Goal: Task Accomplishment & Management: Complete application form

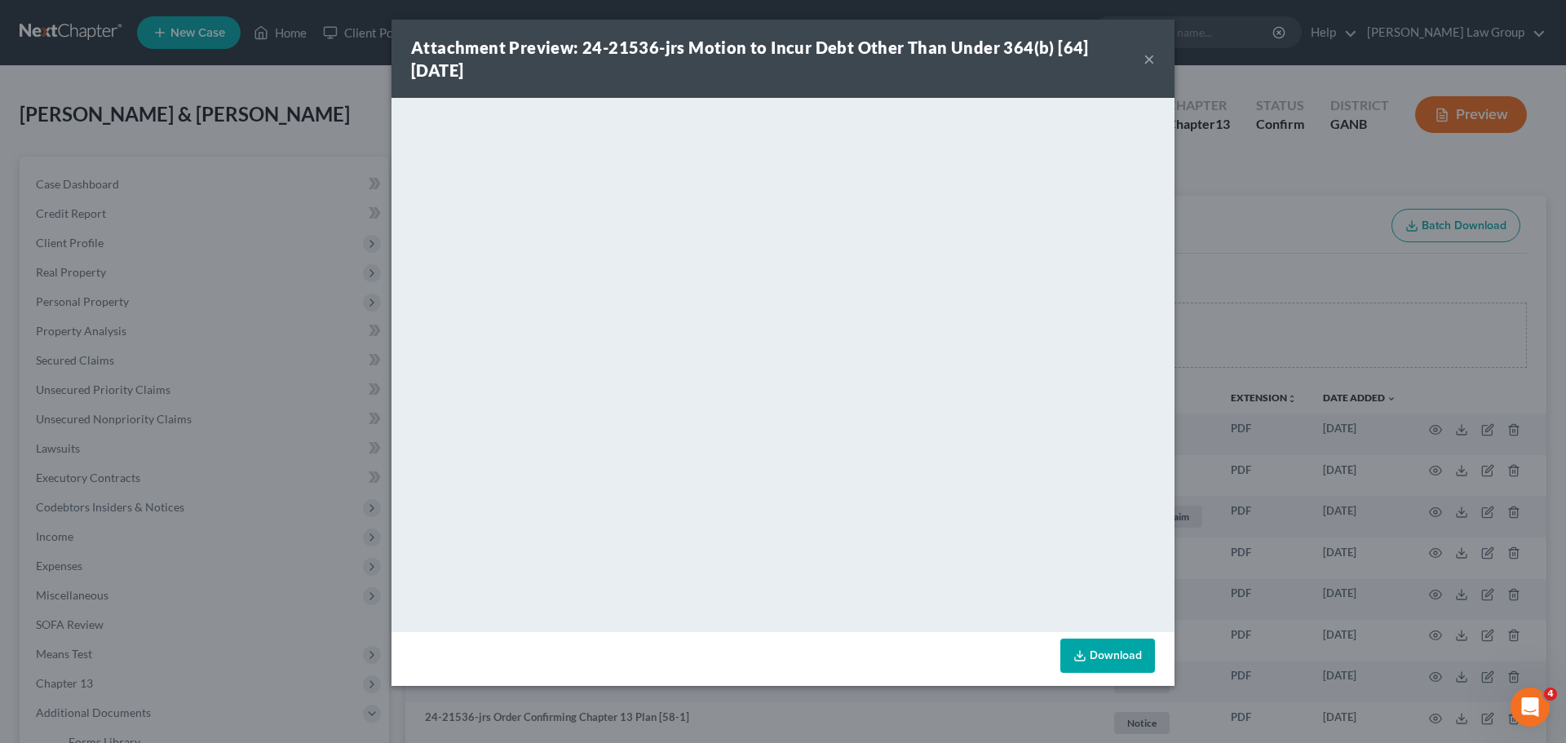
click at [1148, 54] on button "×" at bounding box center [1149, 59] width 11 height 20
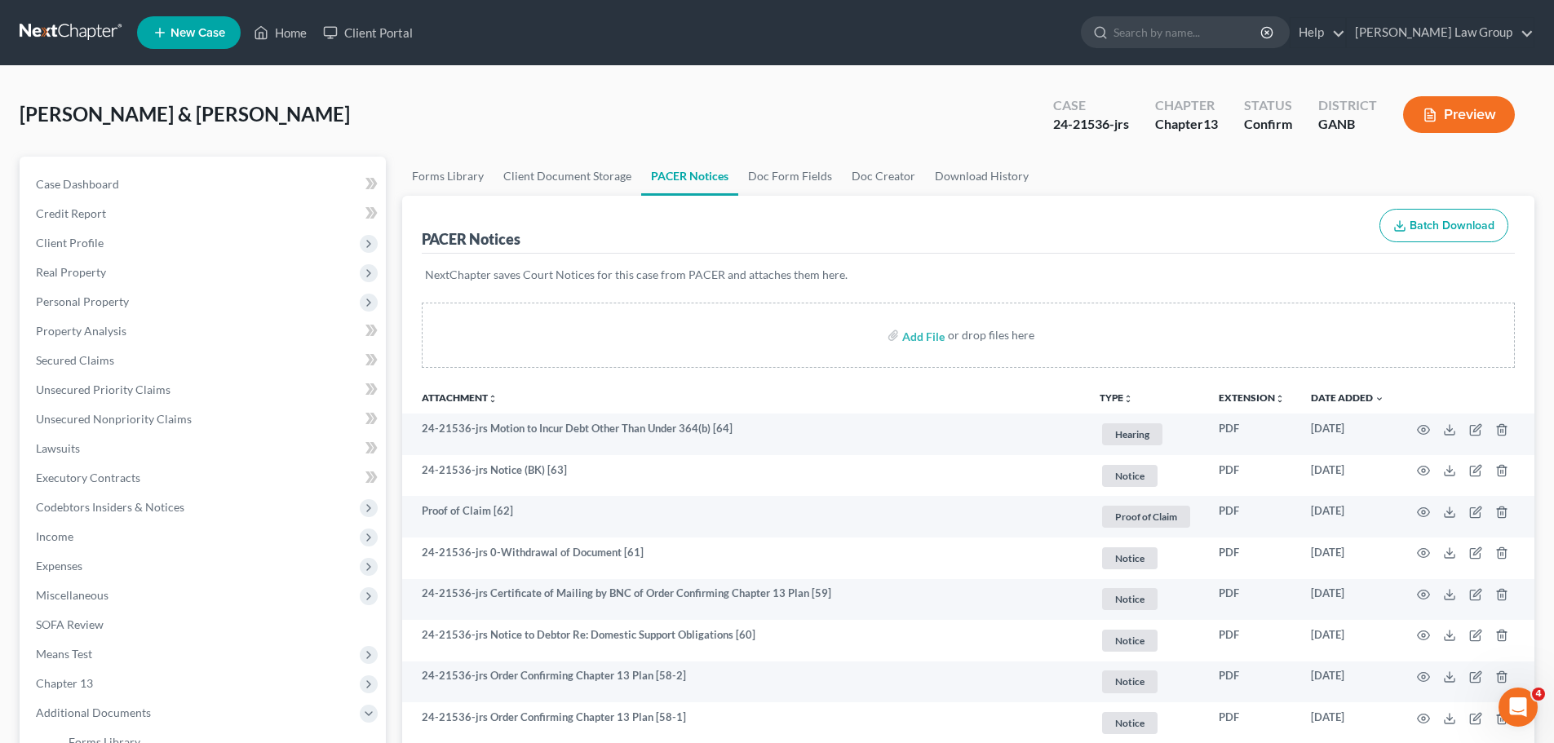
click at [1235, 41] on input "search" at bounding box center [1187, 32] width 149 height 30
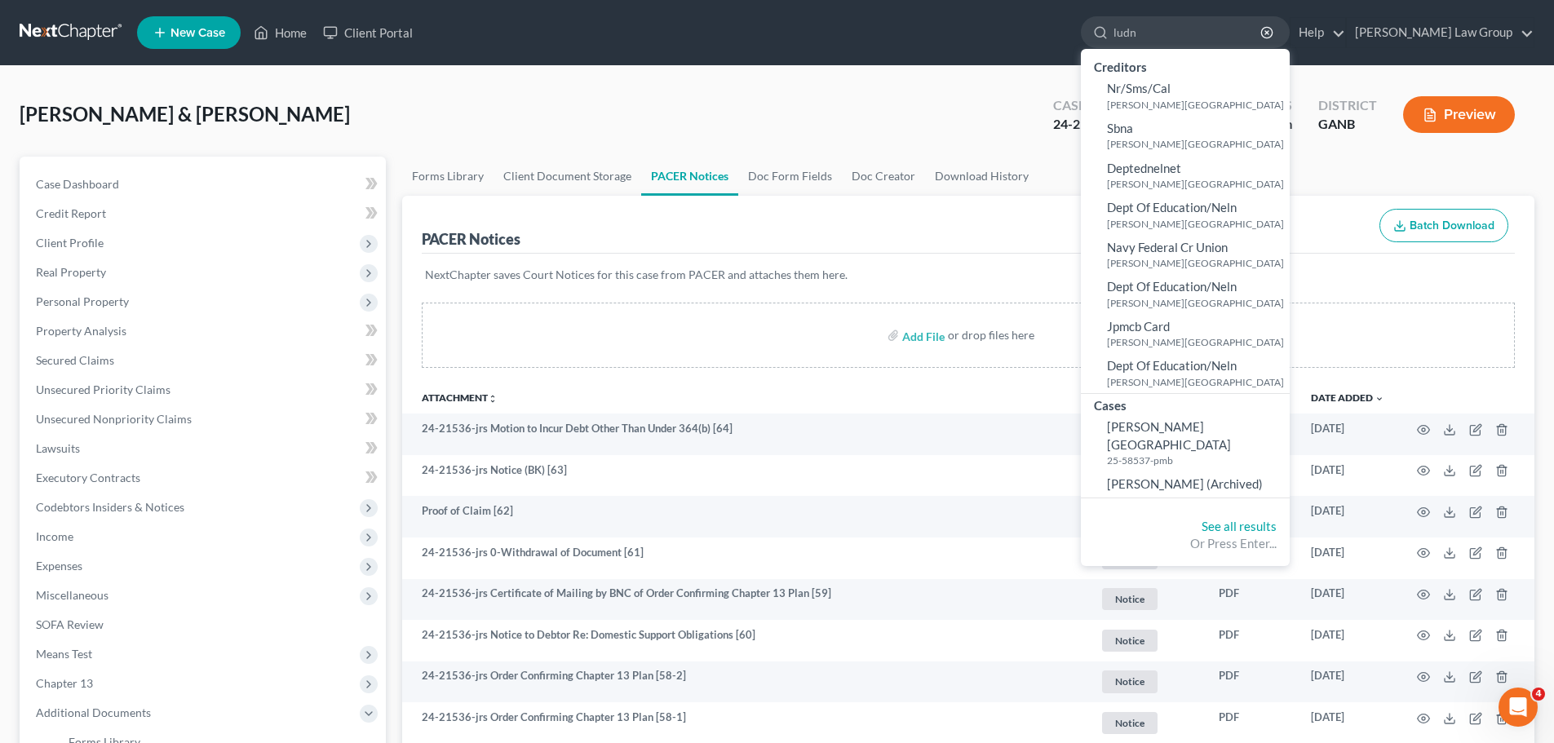
type input "ludn"
drag, startPoint x: 1002, startPoint y: 49, endPoint x: 784, endPoint y: 104, distance: 224.7
click at [995, 49] on ul "New Case Home Client Portal ludn - No Result - Creditors Nr/Sms/[PERSON_NAME], …" at bounding box center [835, 32] width 1397 height 42
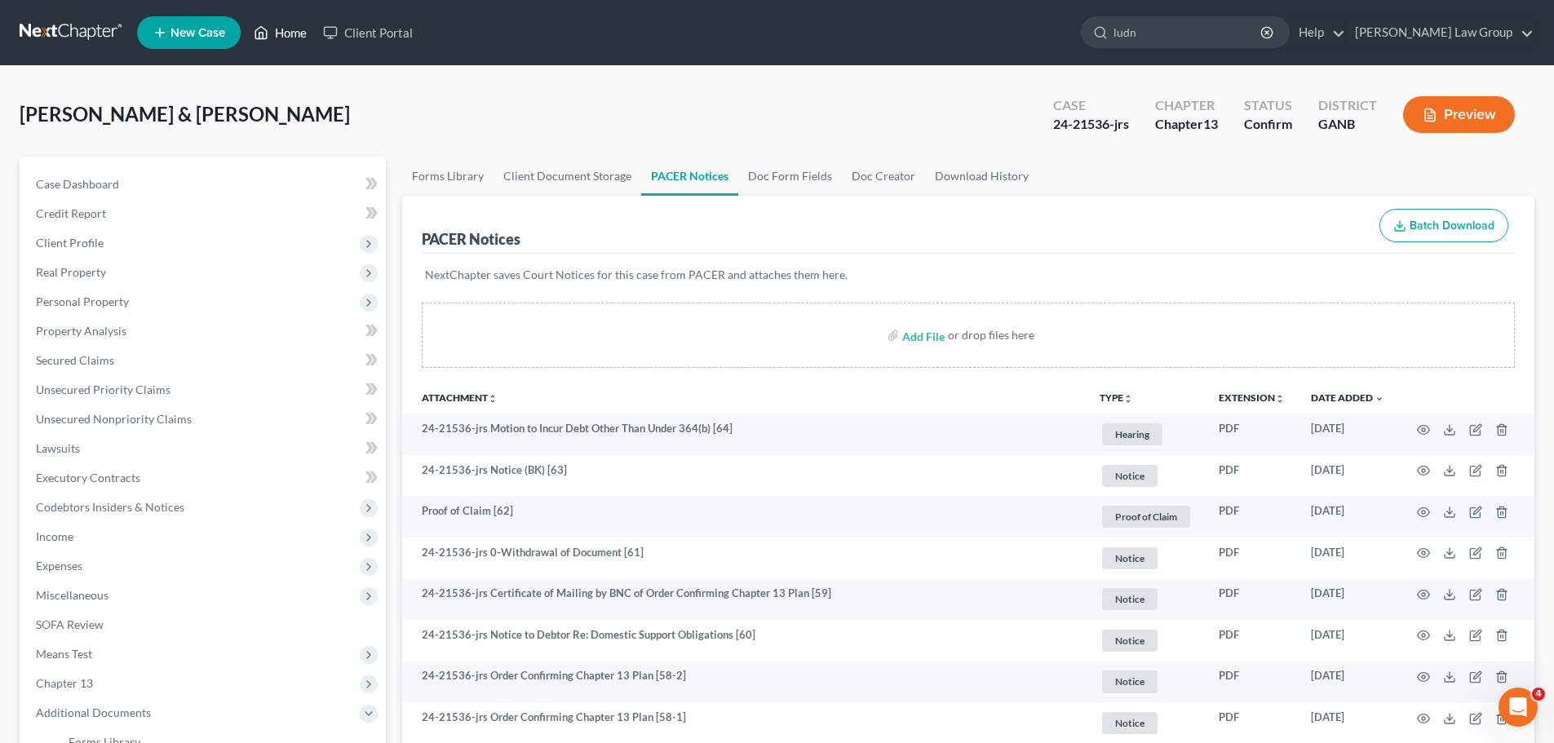
click at [280, 26] on link "Home" at bounding box center [280, 32] width 69 height 29
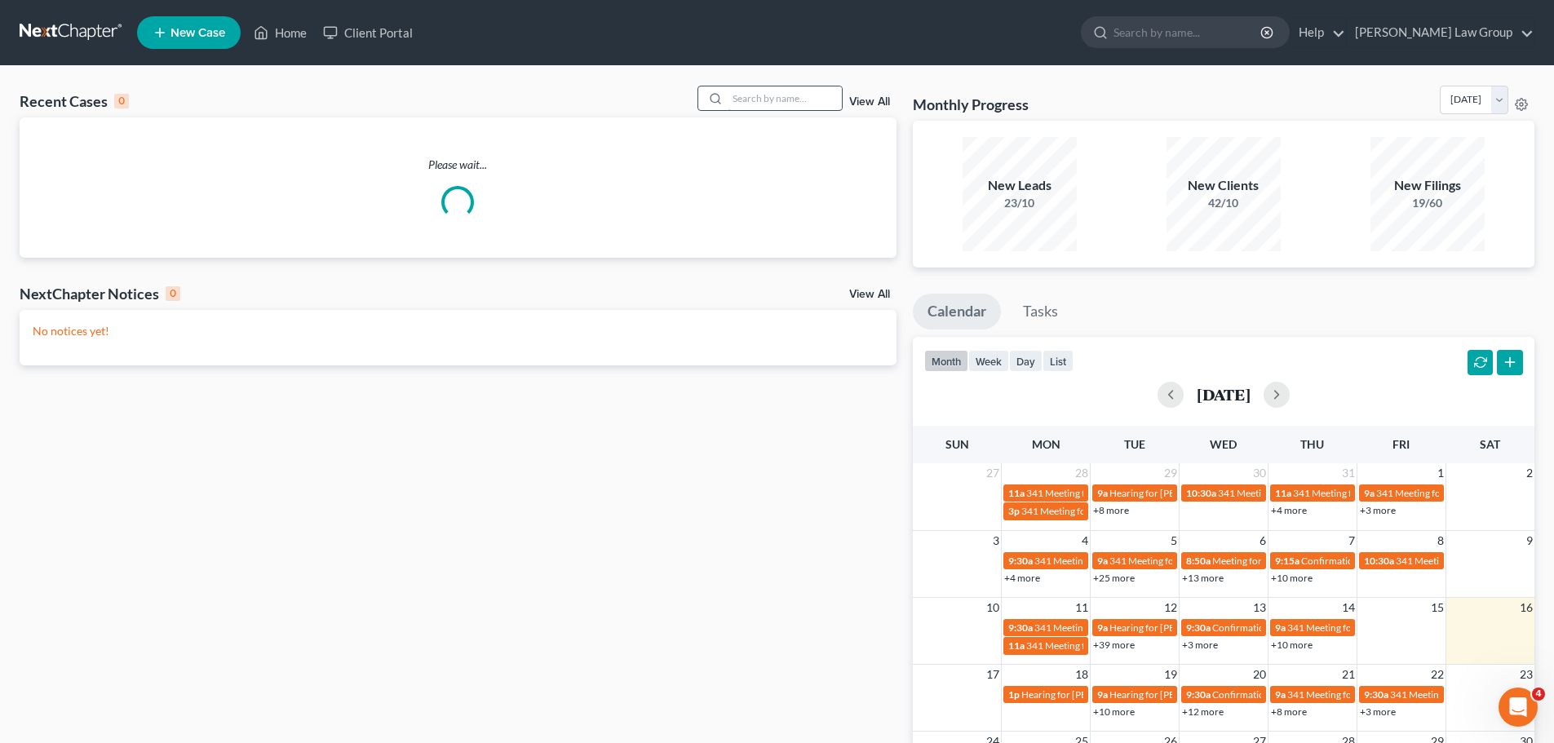
click at [765, 95] on input "search" at bounding box center [785, 98] width 114 height 24
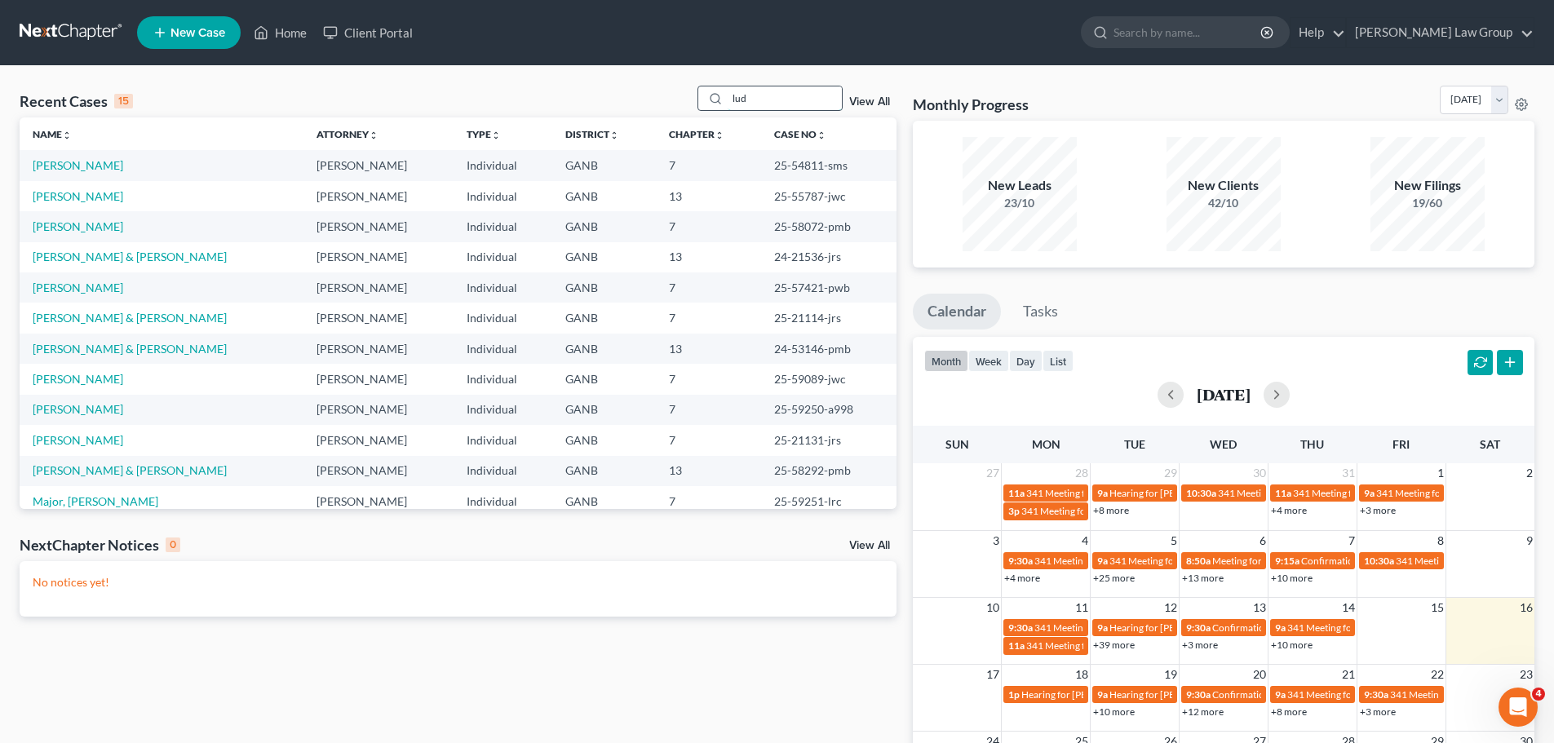
type input "lud"
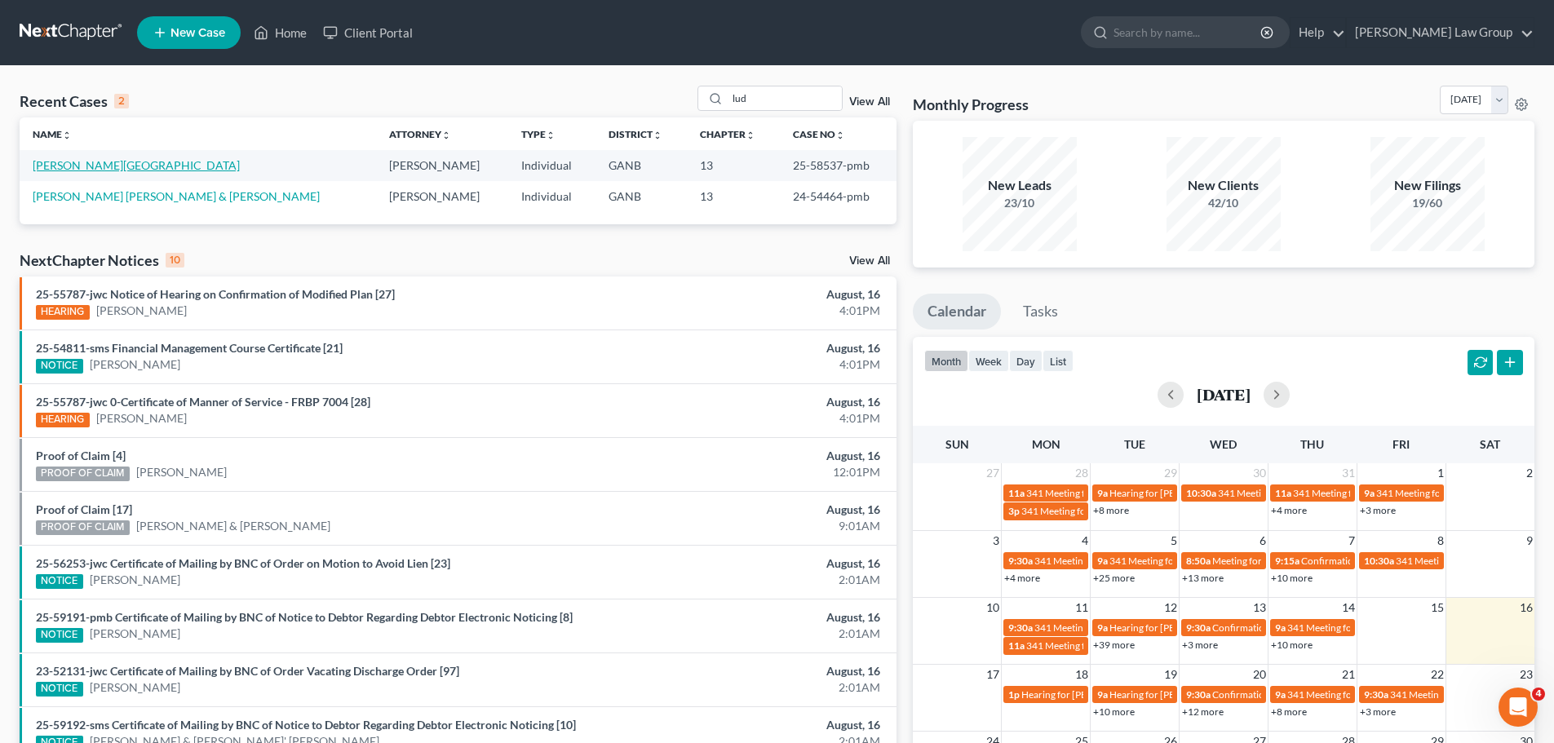
click at [87, 161] on link "[PERSON_NAME][GEOGRAPHIC_DATA]" at bounding box center [136, 165] width 207 height 14
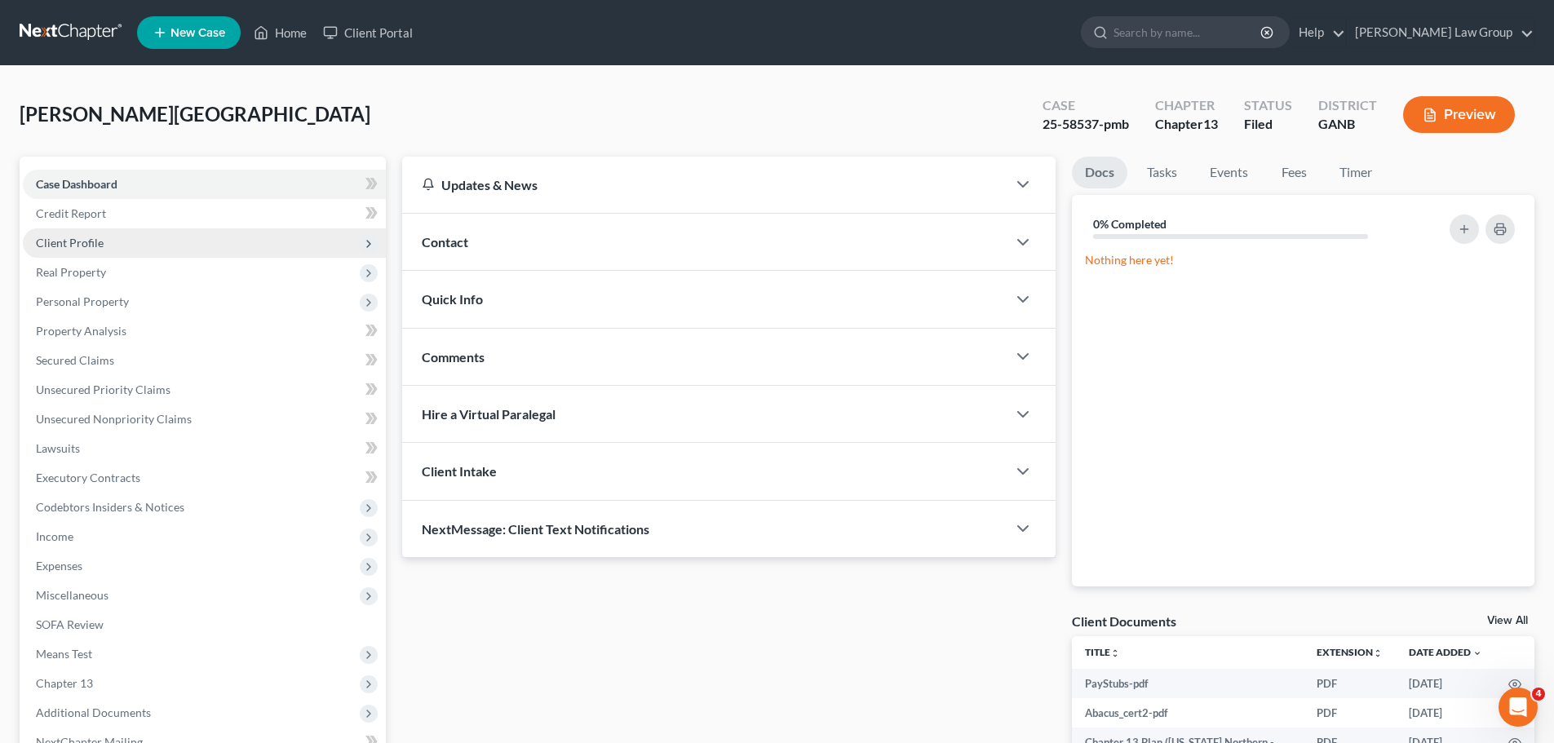
click at [88, 245] on span "Client Profile" at bounding box center [70, 243] width 68 height 14
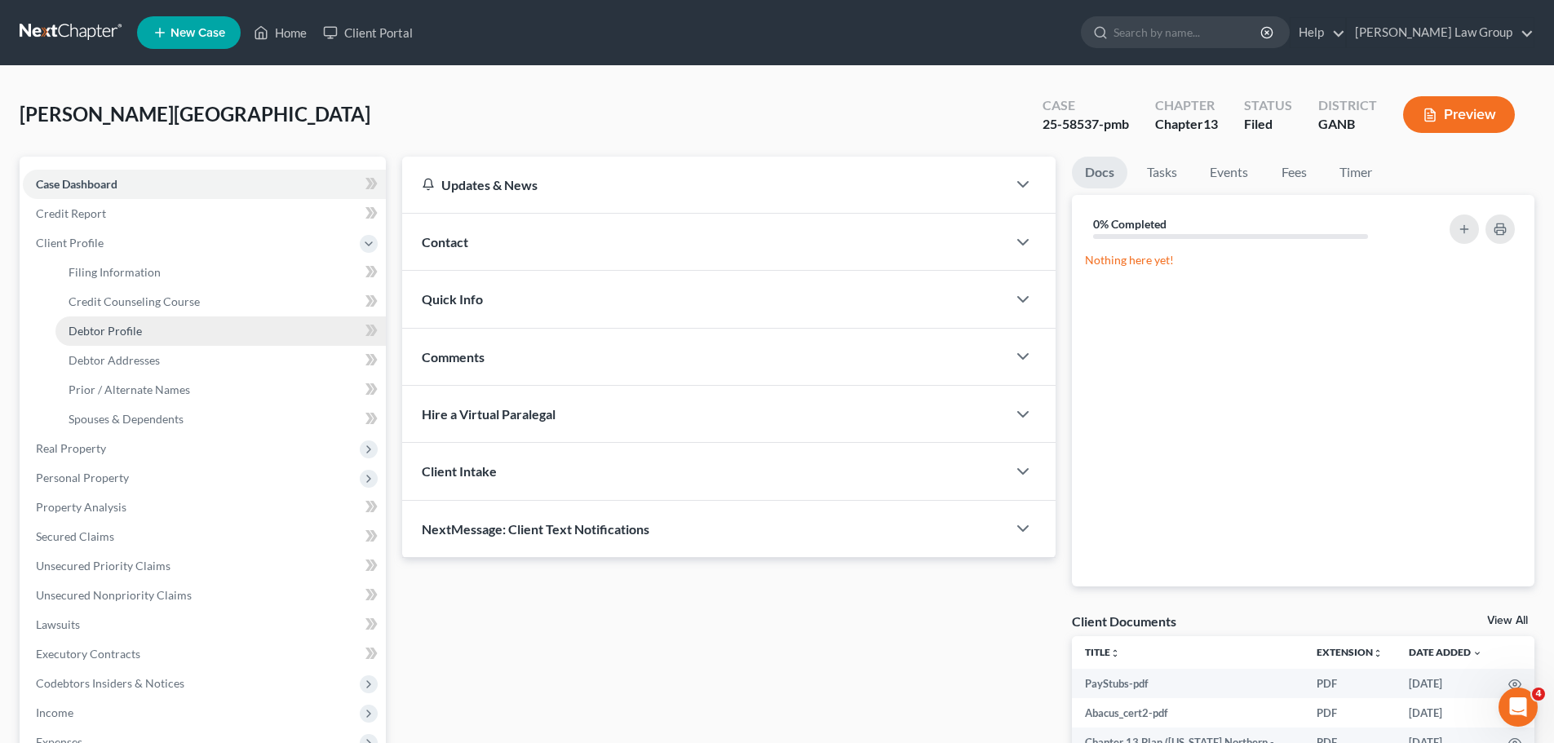
click at [154, 344] on link "Debtor Profile" at bounding box center [220, 330] width 330 height 29
select select "4"
select select "2"
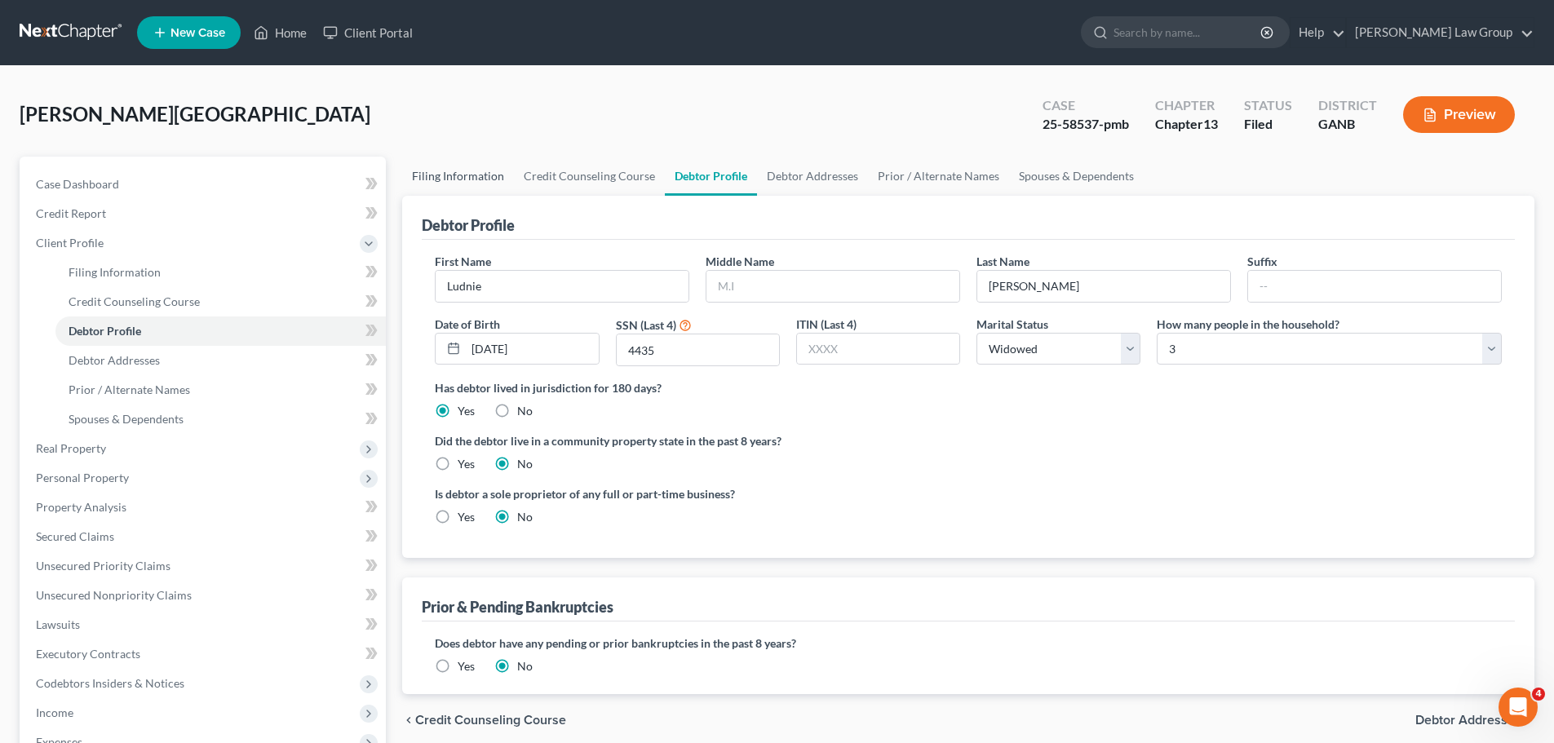
click at [472, 181] on link "Filing Information" at bounding box center [458, 176] width 112 height 39
select select "1"
select select "0"
select select "3"
select select "10"
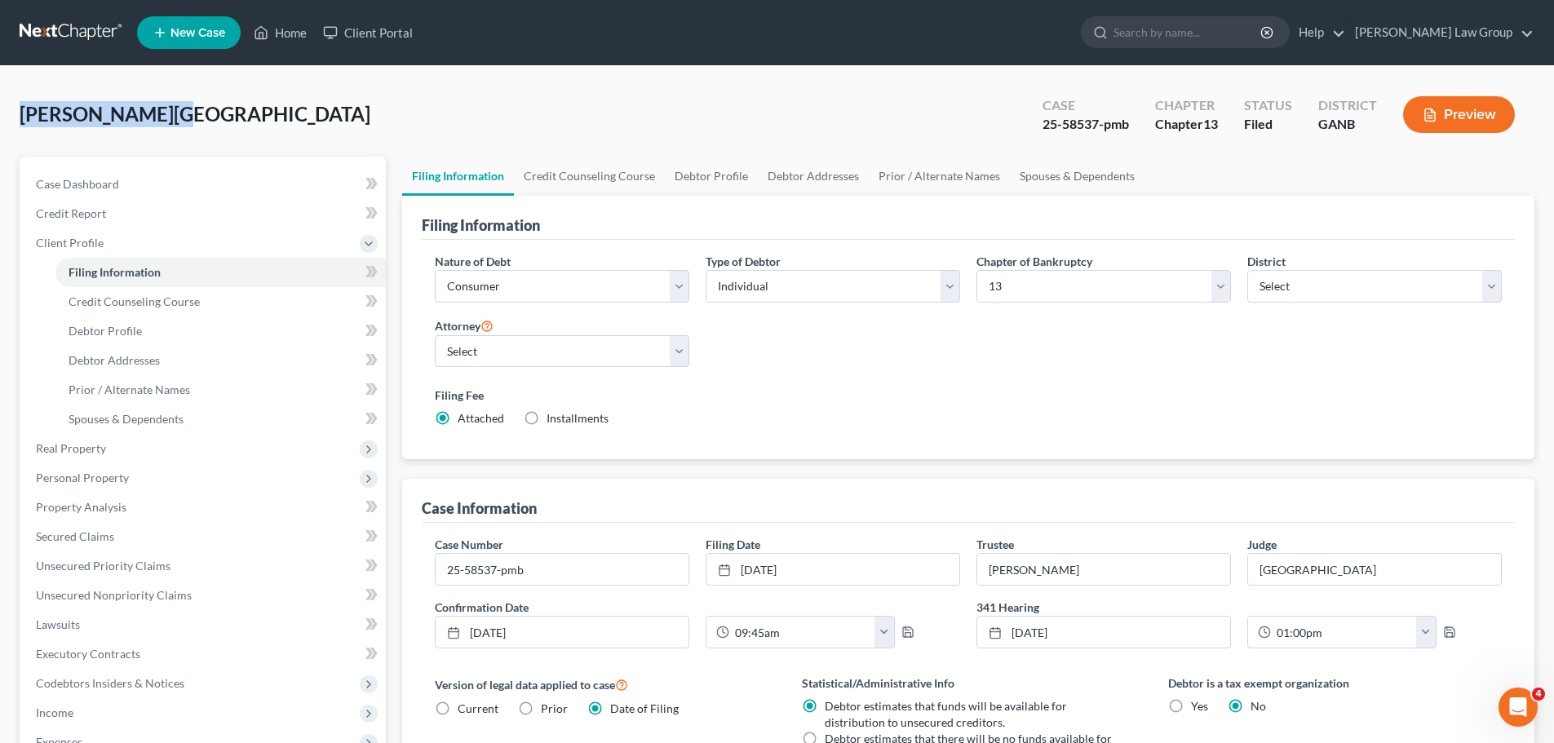
drag, startPoint x: 169, startPoint y: 104, endPoint x: 15, endPoint y: 116, distance: 153.8
click at [6, 113] on div "[PERSON_NAME] Upgraded Case 25-58537-pmb Chapter Chapter 13 Status Filed Distri…" at bounding box center [777, 569] width 1554 height 1007
copy span "[PERSON_NAME][GEOGRAPHIC_DATA]"
drag, startPoint x: 1135, startPoint y: 126, endPoint x: 1377, endPoint y: 153, distance: 243.7
click at [1042, 125] on div "Case 25-58537-pmb" at bounding box center [1085, 116] width 113 height 48
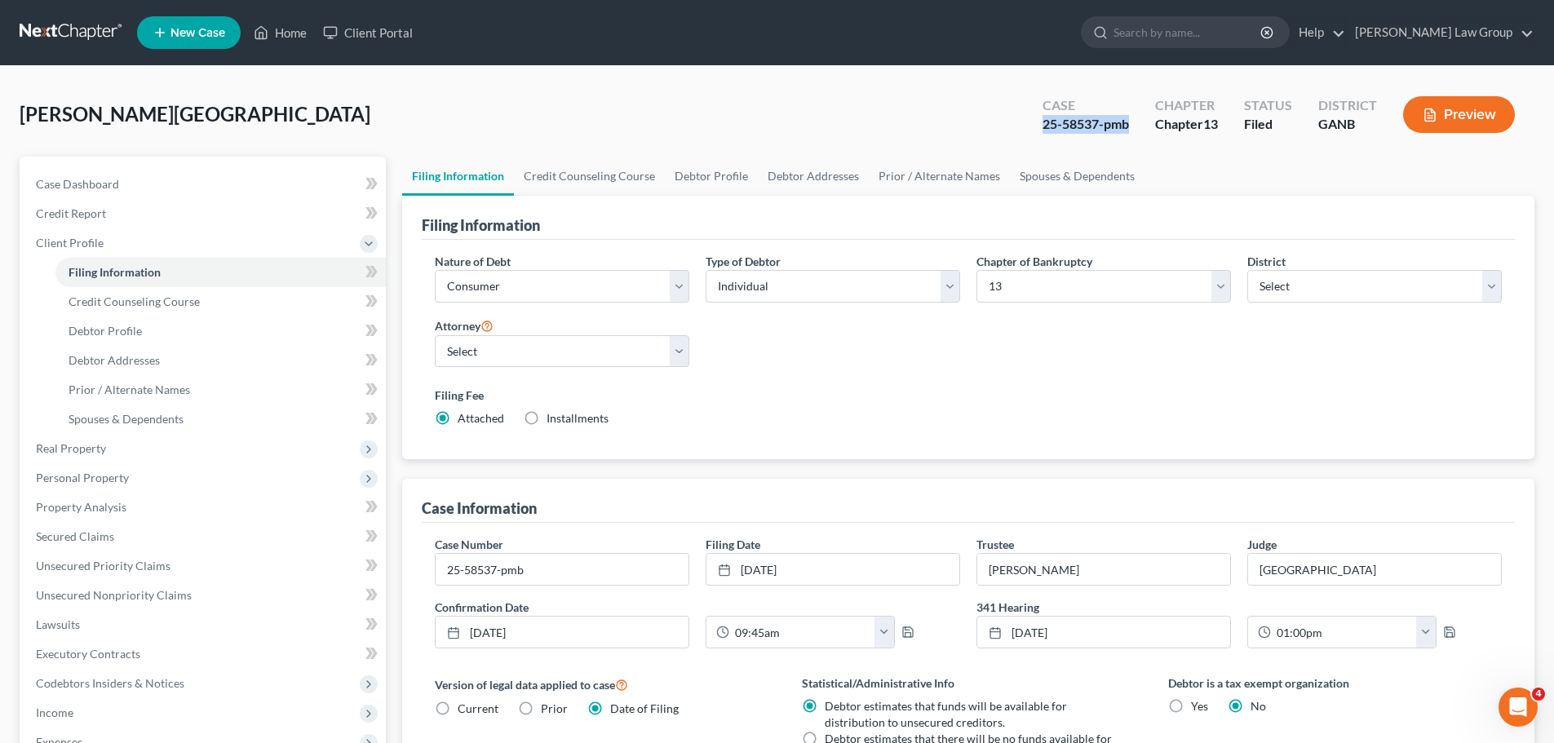
copy div "25-58537-pmb"
